Goal: Task Accomplishment & Management: Complete application form

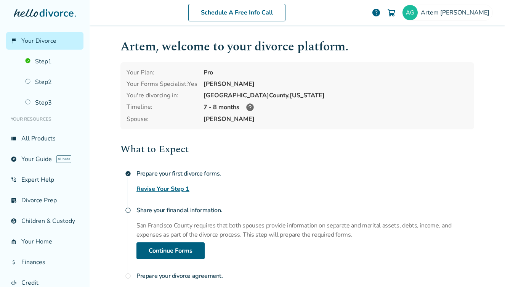
click at [251, 105] on icon at bounding box center [250, 107] width 8 height 8
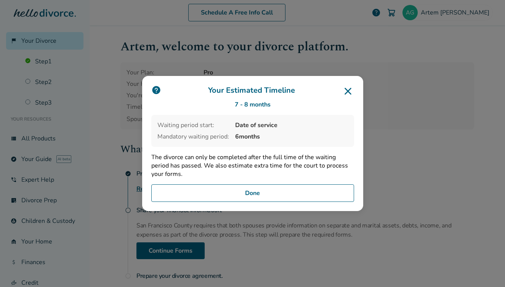
click at [352, 88] on icon at bounding box center [348, 91] width 12 height 12
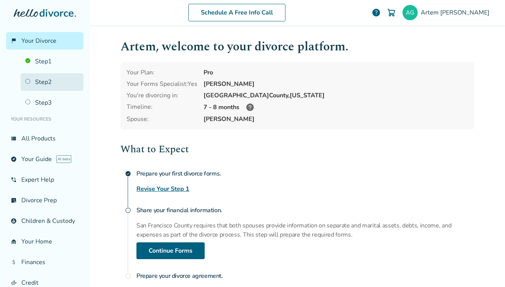
click at [58, 88] on link "Step 2" at bounding box center [52, 82] width 63 height 18
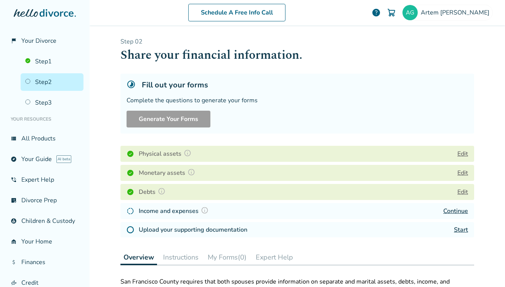
click at [204, 212] on img at bounding box center [205, 210] width 8 height 8
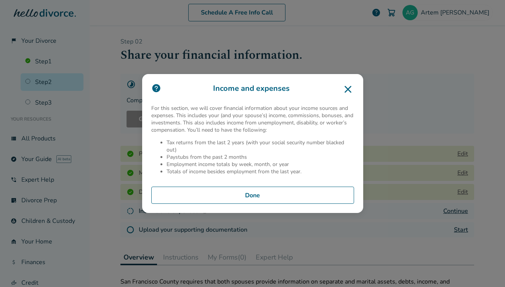
click at [339, 90] on h3 "Income and expenses" at bounding box center [252, 89] width 203 height 12
click at [286, 201] on button "Done" at bounding box center [252, 195] width 203 height 18
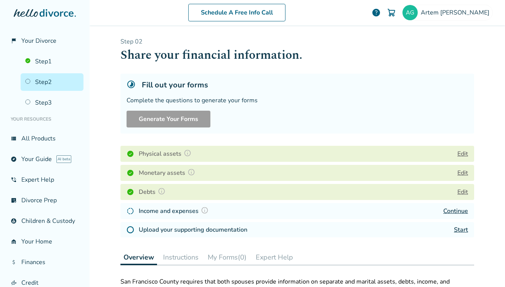
click at [259, 194] on div "Debts Edit" at bounding box center [297, 192] width 354 height 16
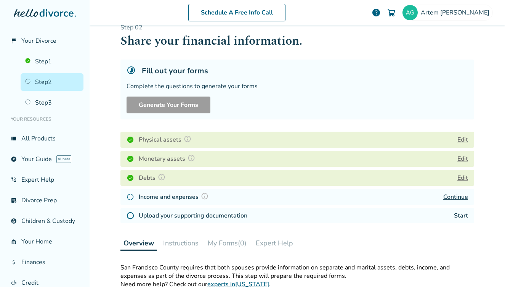
scroll to position [22, 0]
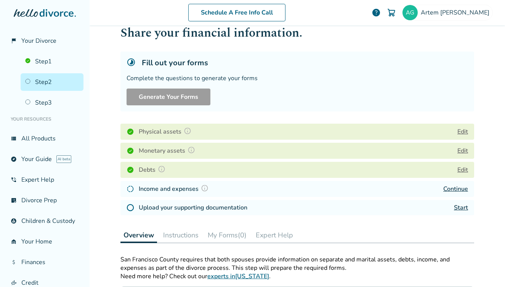
click at [459, 207] on link "Start" at bounding box center [461, 207] width 14 height 8
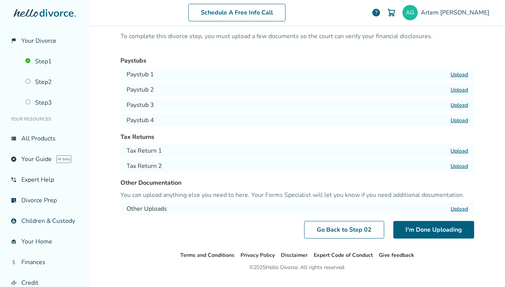
scroll to position [38, 0]
click at [179, 210] on div "Other Uploads Upload" at bounding box center [297, 208] width 354 height 12
